Goal: Obtain resource: Obtain resource

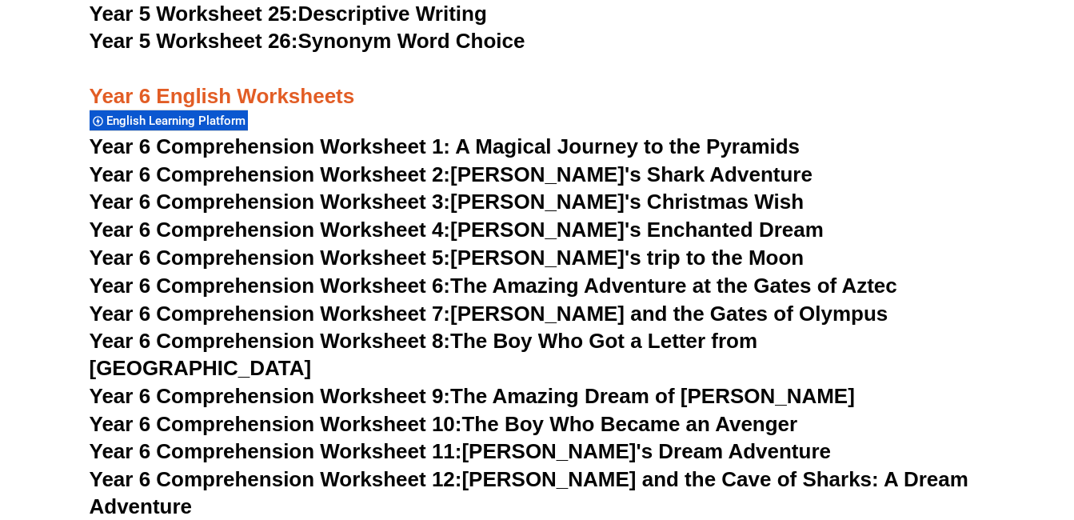
scroll to position [8478, 0]
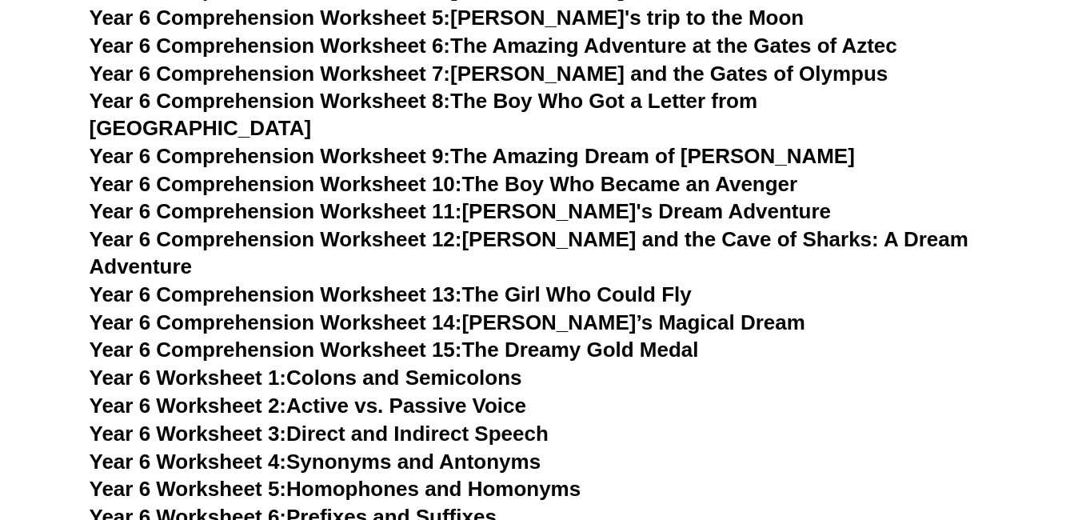
scroll to position [8318, 0]
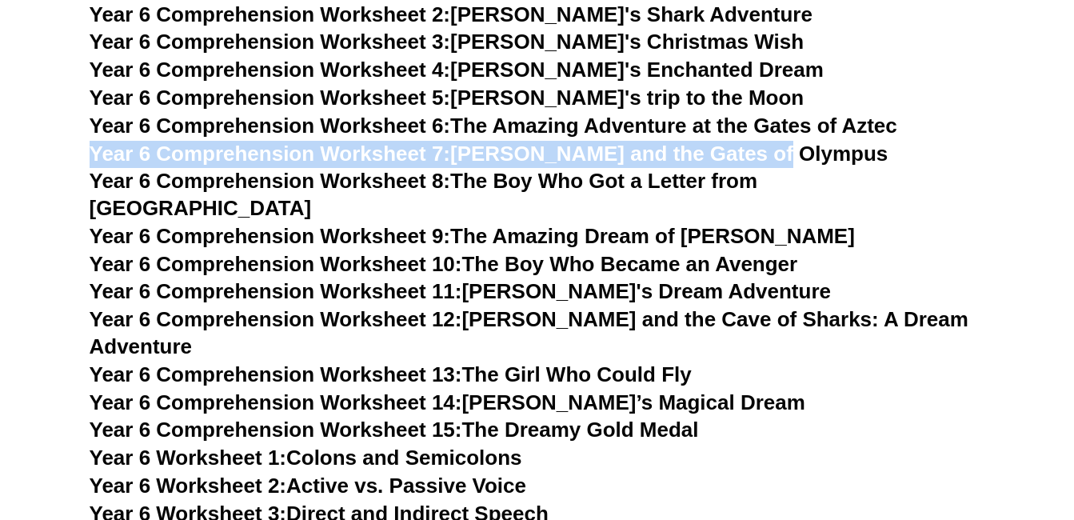
drag, startPoint x: 816, startPoint y: 150, endPoint x: 82, endPoint y: 142, distance: 734.2
copy link "Year 6 Comprehension Worksheet 7: [PERSON_NAME] and the Gates of Olympus"
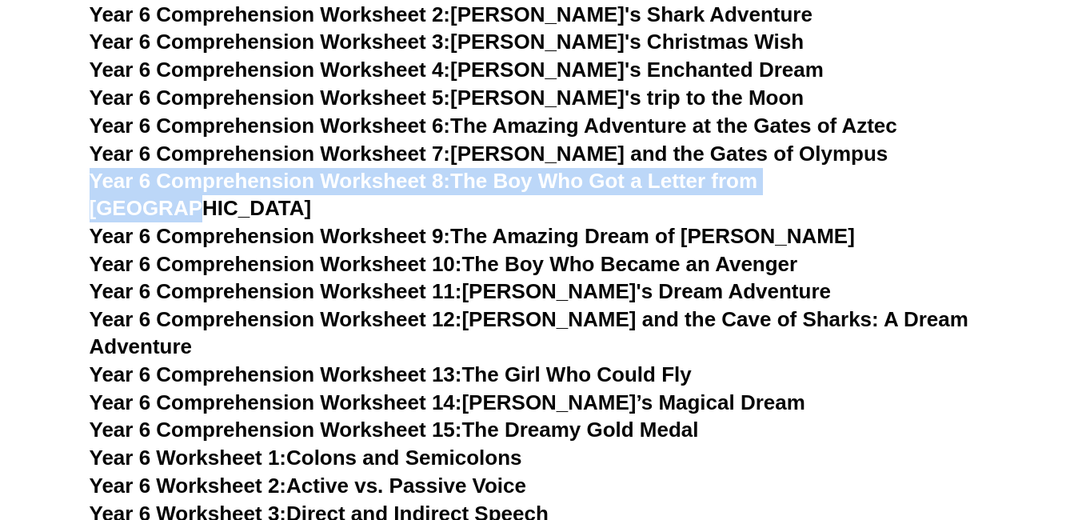
drag, startPoint x: 873, startPoint y: 176, endPoint x: 85, endPoint y: 185, distance: 788.6
copy link "Year 6 Comprehension Worksheet 8: The Boy Who Got a Letter from [GEOGRAPHIC_DAT…"
click at [475, 185] on link "Year 6 Comprehension Worksheet 8: The Boy Who Got a Letter from [GEOGRAPHIC_DAT…" at bounding box center [424, 194] width 669 height 51
click at [414, 186] on span "Year 6 Comprehension Worksheet 8:" at bounding box center [271, 181] width 362 height 24
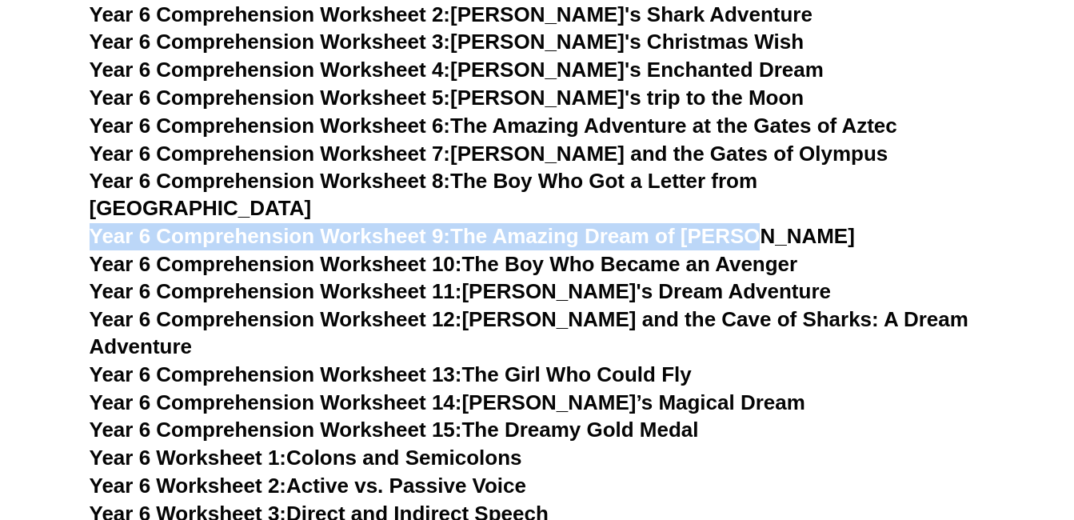
drag, startPoint x: 761, startPoint y: 208, endPoint x: 58, endPoint y: 214, distance: 703.0
copy link "Year 6 Comprehension Worksheet 9: The Amazing Dream of [PERSON_NAME]"
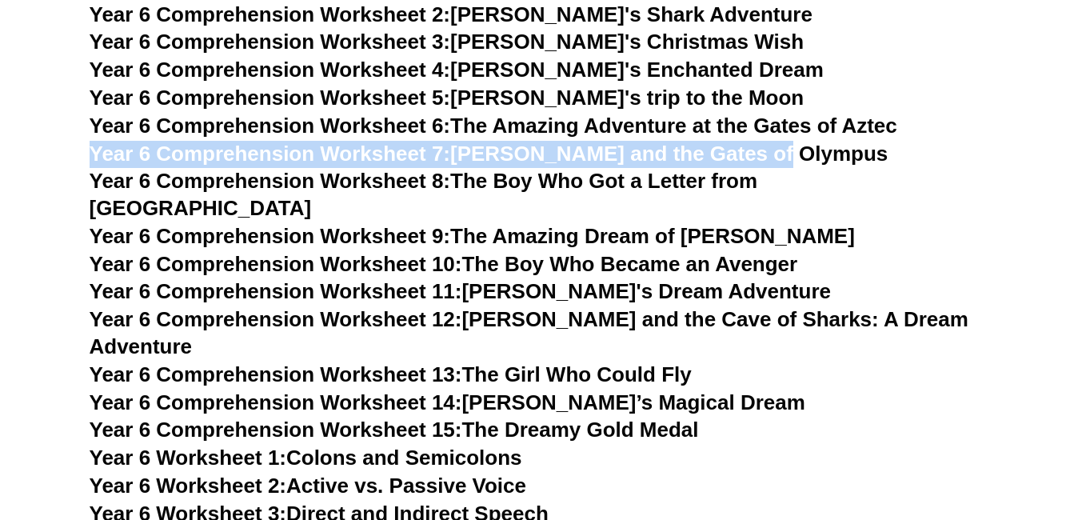
copy link "Year 6 Comprehension Worksheet 7: [PERSON_NAME] and the Gates of Olympus"
drag, startPoint x: 805, startPoint y: 150, endPoint x: 69, endPoint y: 146, distance: 736.6
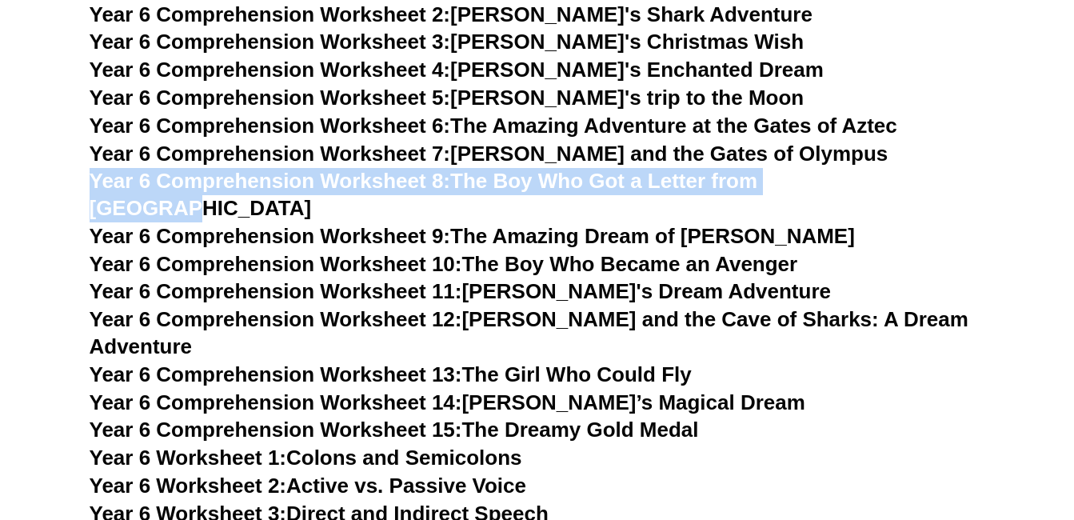
drag, startPoint x: 877, startPoint y: 177, endPoint x: 86, endPoint y: 185, distance: 791.0
copy link "Year 6 Comprehension Worksheet 8: The Boy Who Got a Letter from [GEOGRAPHIC_DAT…"
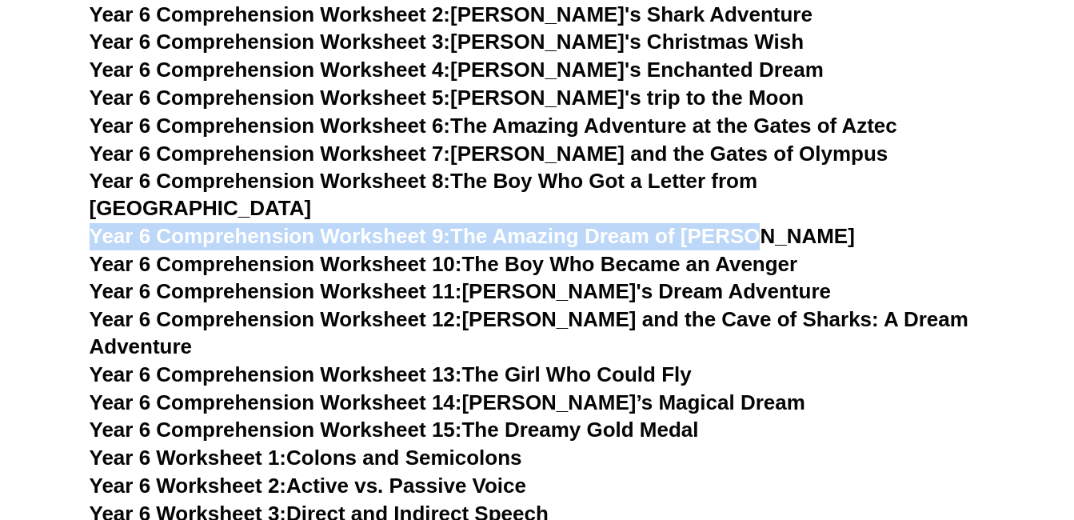
drag, startPoint x: 775, startPoint y: 198, endPoint x: 83, endPoint y: 199, distance: 691.8
copy link "Year 6 Comprehension Worksheet 9: The Amazing Dream of [PERSON_NAME]"
click at [434, 149] on span "Year 6 Comprehension Worksheet 7:" at bounding box center [271, 154] width 362 height 24
click at [433, 184] on span "Year 6 Comprehension Worksheet 8:" at bounding box center [271, 181] width 362 height 24
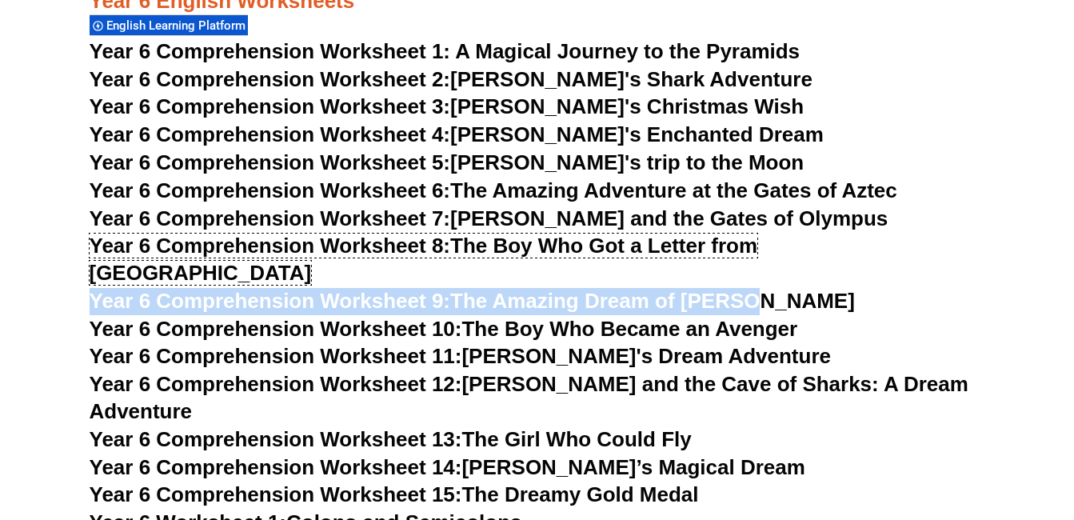
scroll to position [8339, 0]
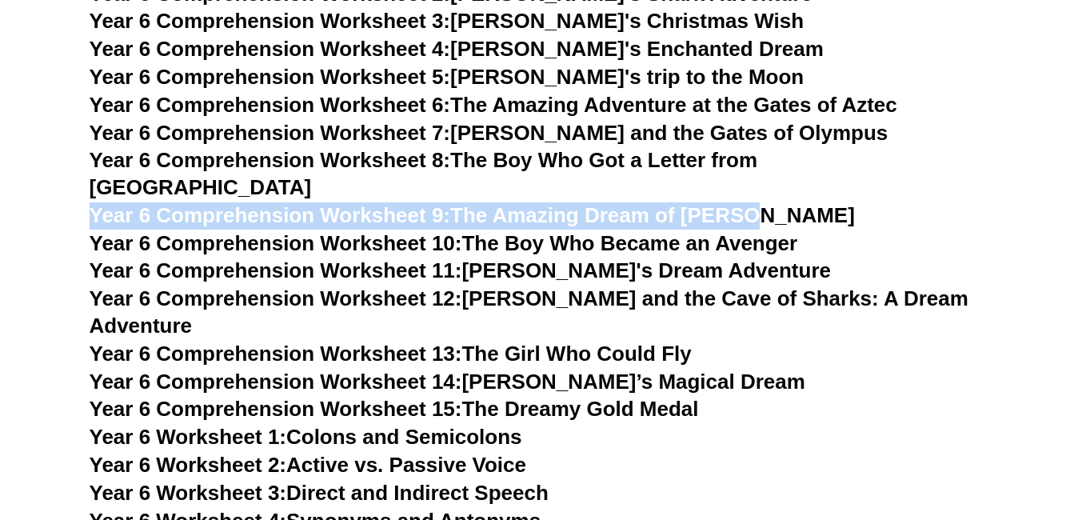
click at [473, 203] on link "Year 6 Comprehension Worksheet 9: The Amazing Dream of [PERSON_NAME]" at bounding box center [472, 215] width 765 height 24
click at [764, 174] on h3 "Year 6 Comprehension Worksheet 8: The Boy Who Got a Letter from [GEOGRAPHIC_DAT…" at bounding box center [538, 174] width 896 height 54
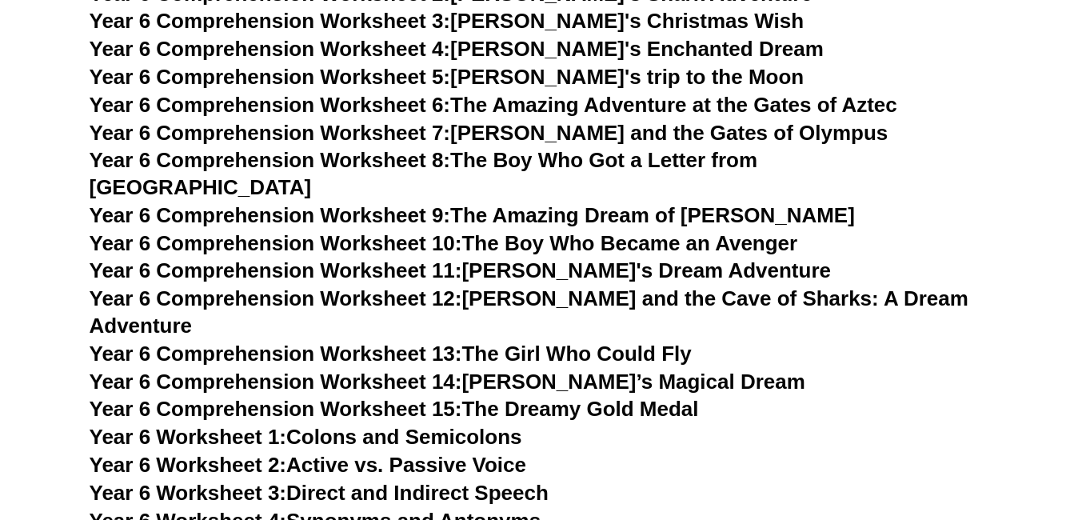
scroll to position [8259, 0]
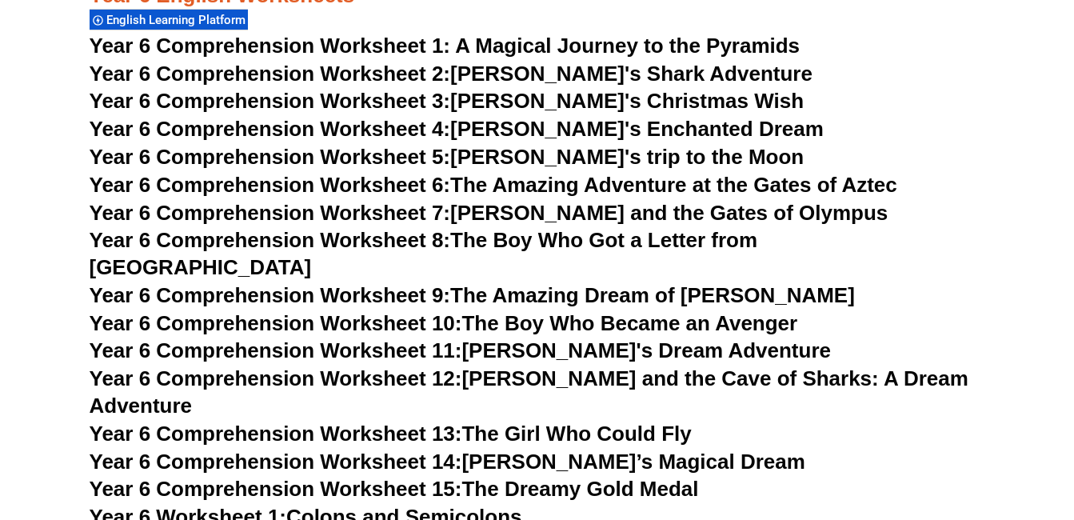
click at [931, 137] on h3 "Year 6 Comprehension Worksheet 4: [PERSON_NAME]'s Enchanted Dream" at bounding box center [538, 129] width 896 height 27
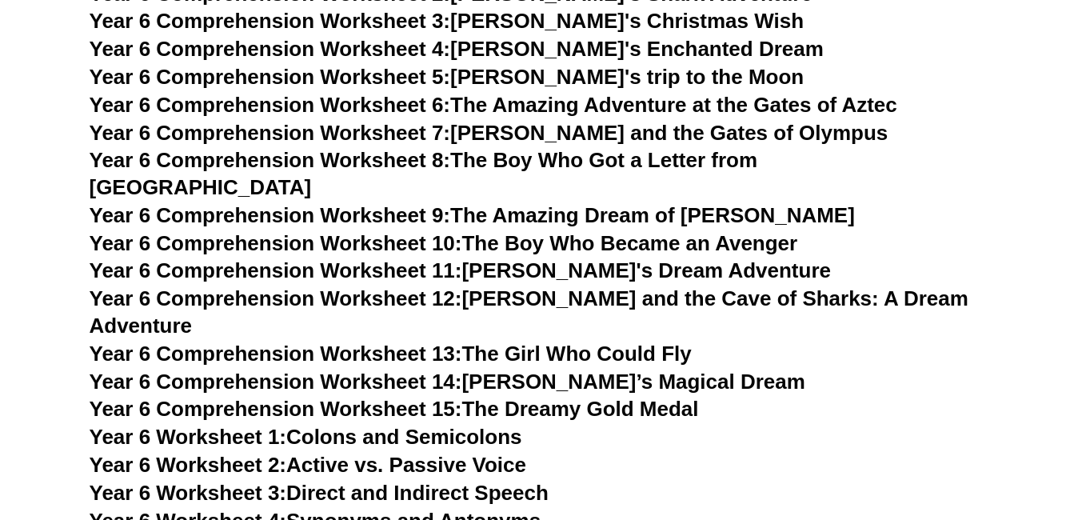
scroll to position [8419, 0]
